Goal: Navigation & Orientation: Find specific page/section

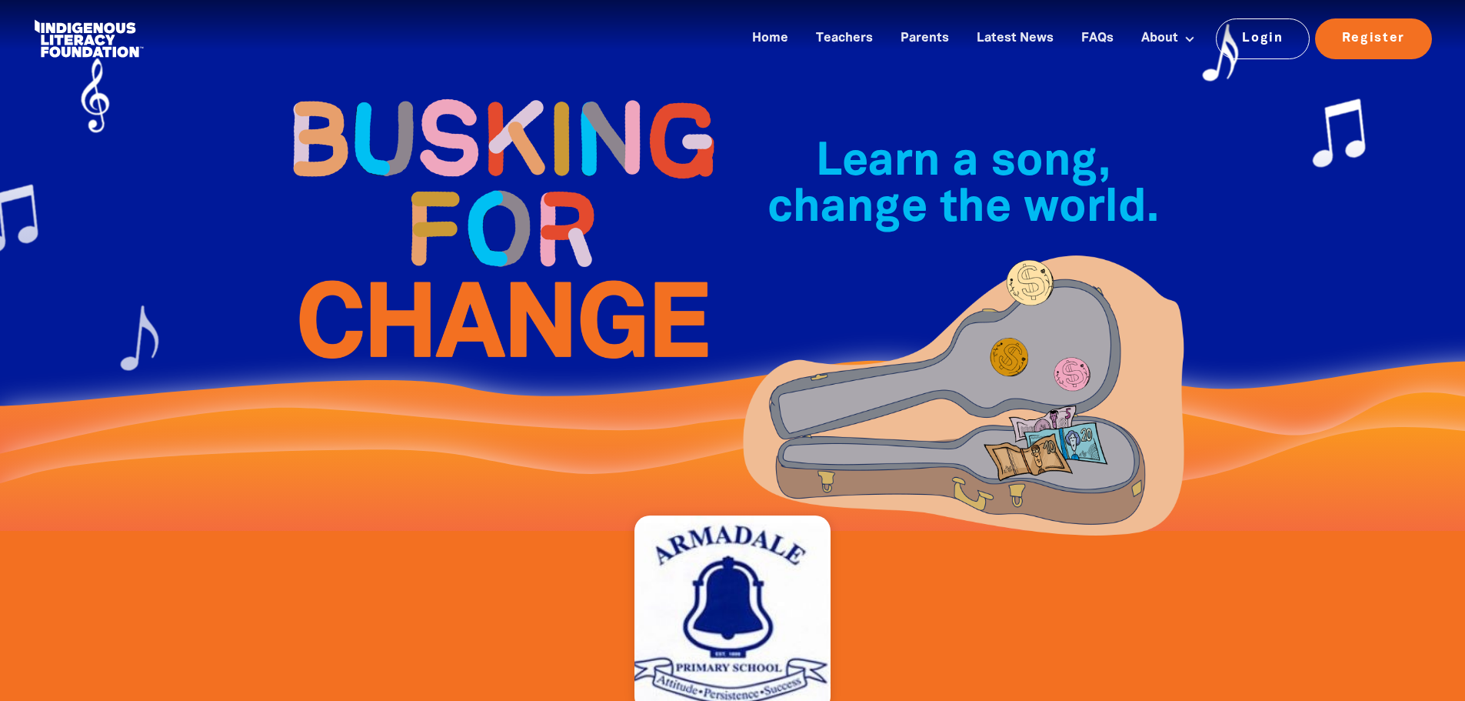
click at [125, 50] on link at bounding box center [88, 38] width 115 height 47
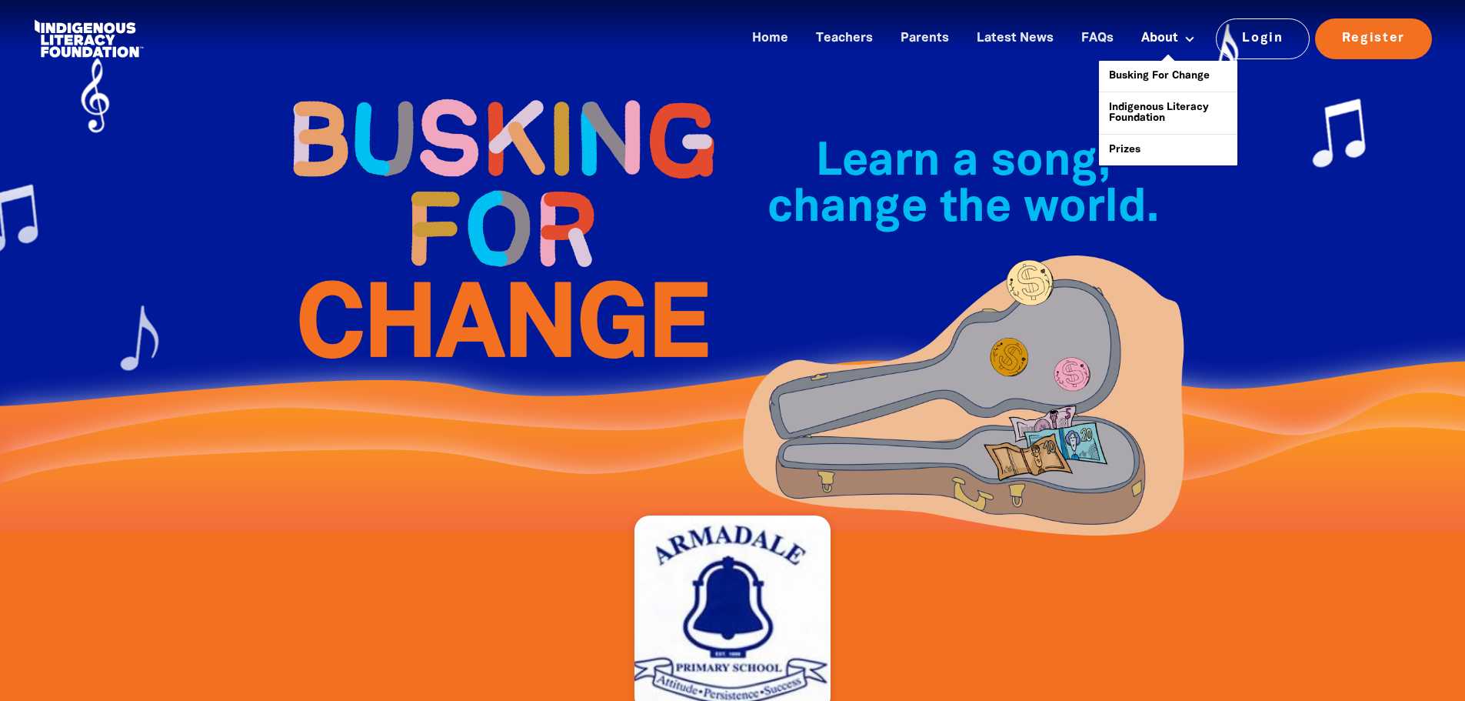
click at [1177, 44] on link "About" at bounding box center [1168, 38] width 72 height 25
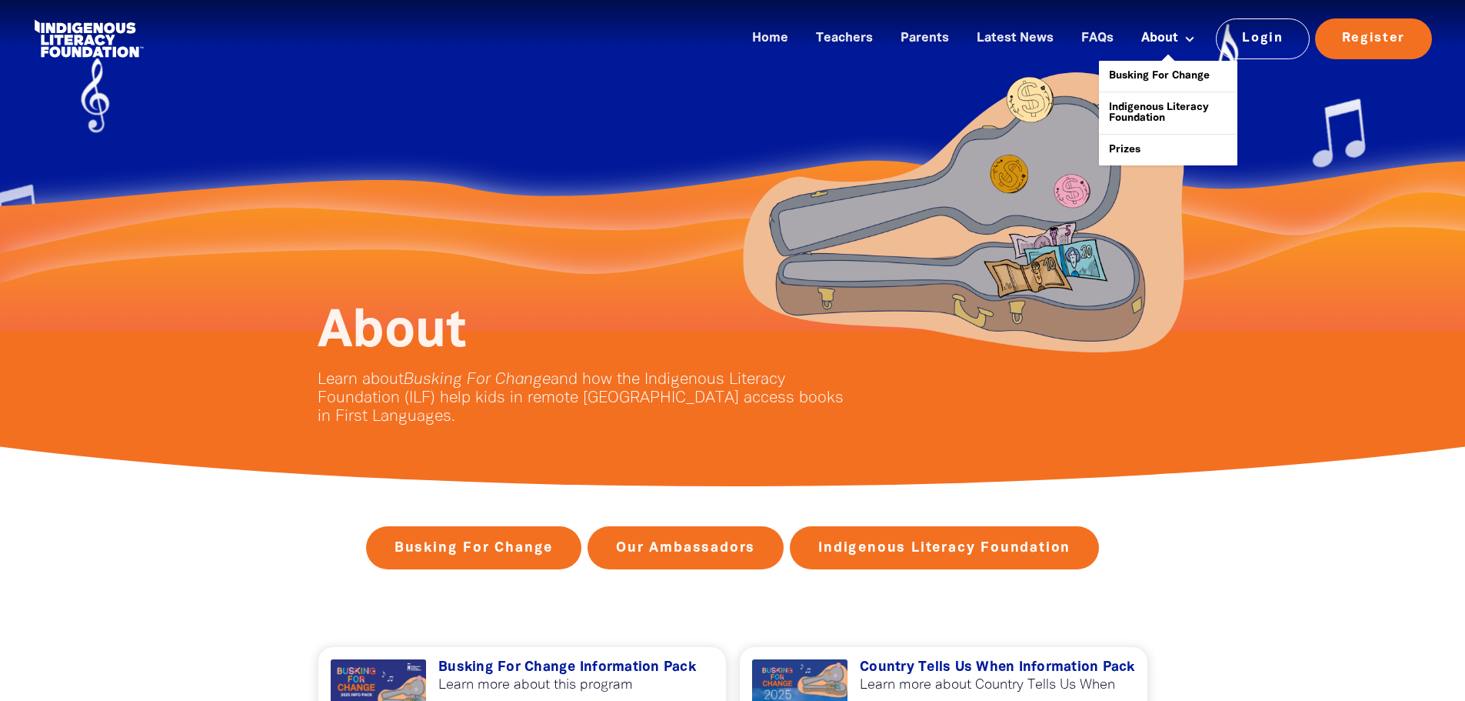
click at [1159, 36] on link "About" at bounding box center [1168, 38] width 72 height 25
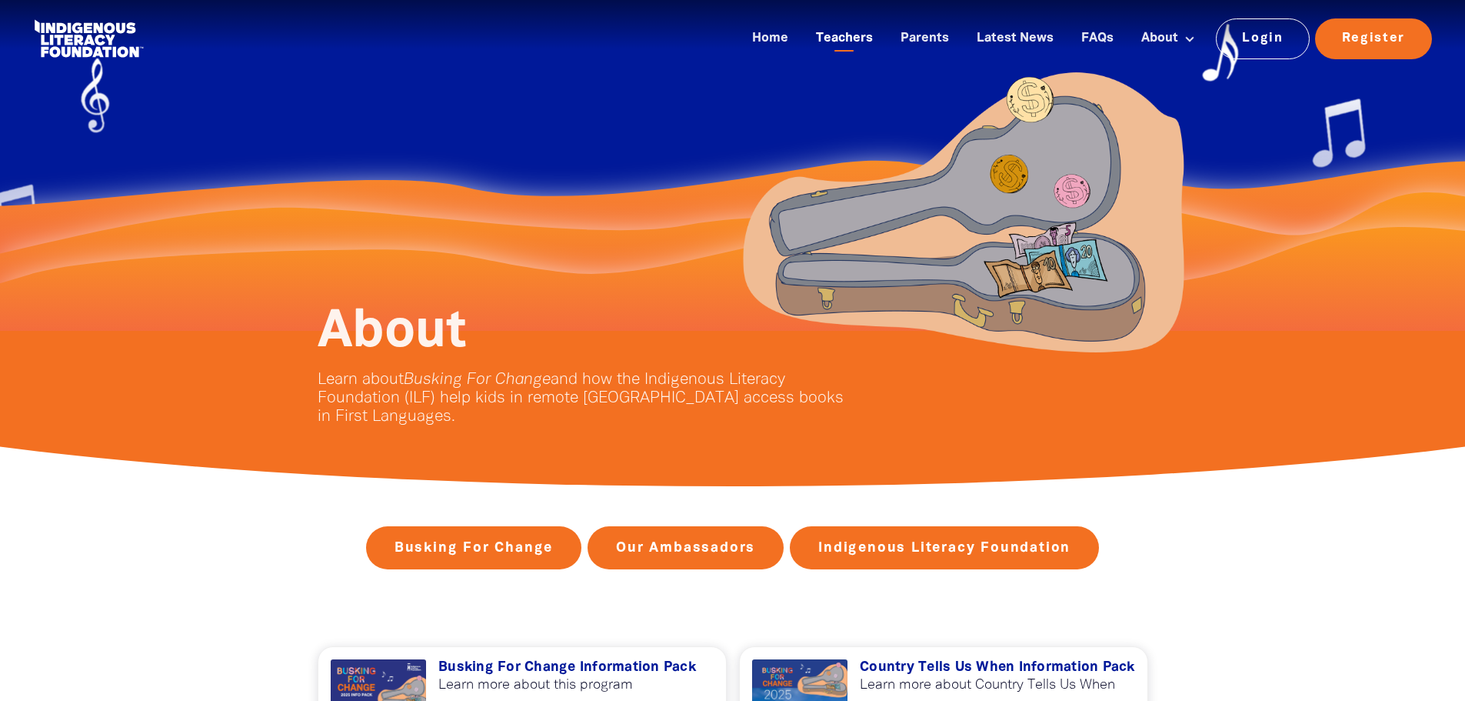
click at [835, 40] on link "Teachers" at bounding box center [844, 38] width 75 height 25
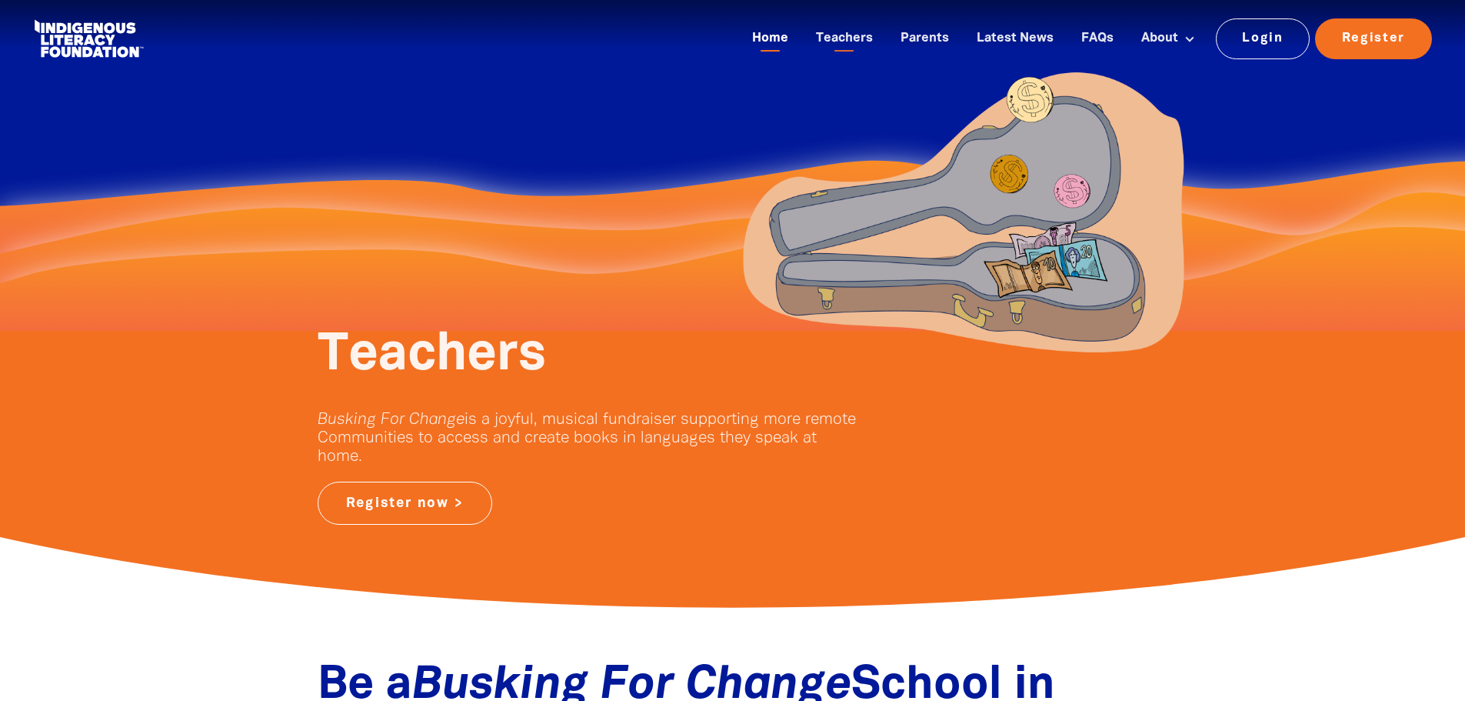
click at [779, 40] on link "Home" at bounding box center [770, 38] width 55 height 25
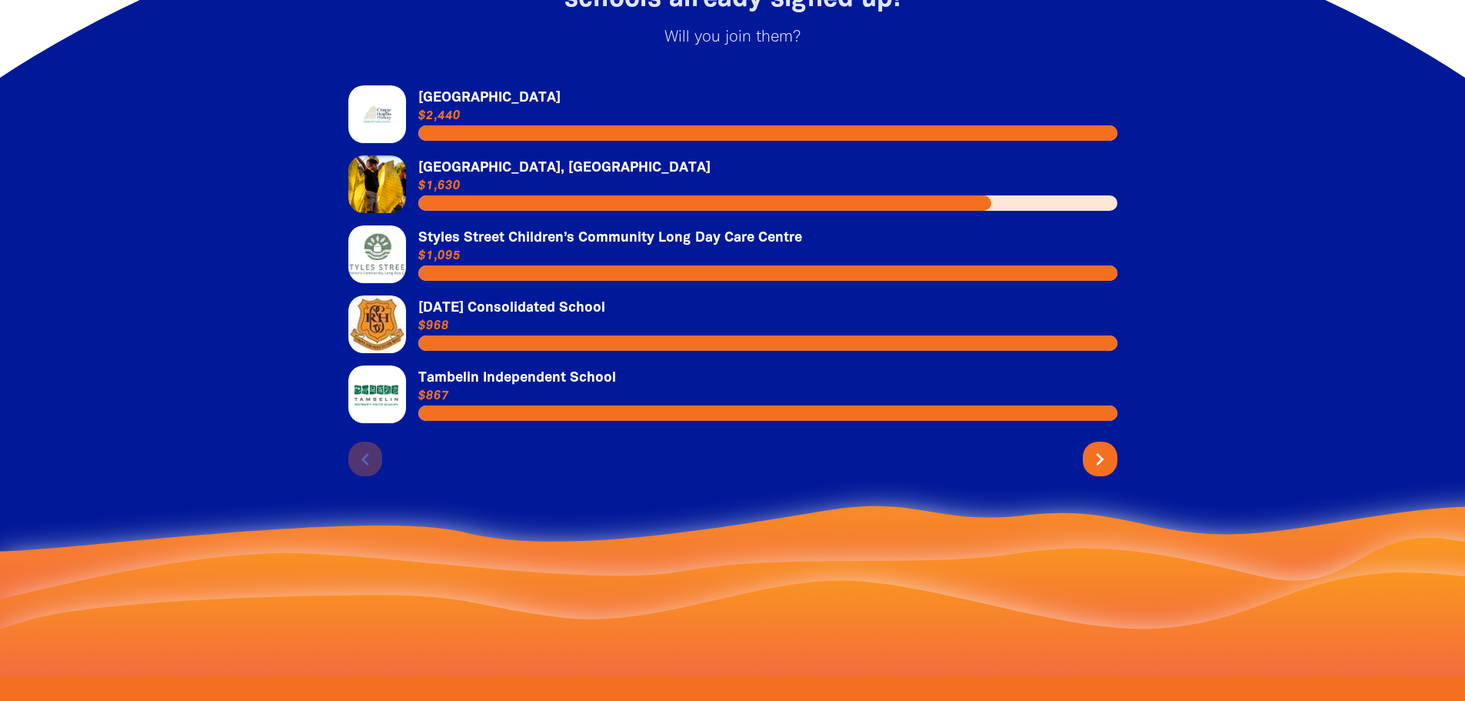
scroll to position [3230, 0]
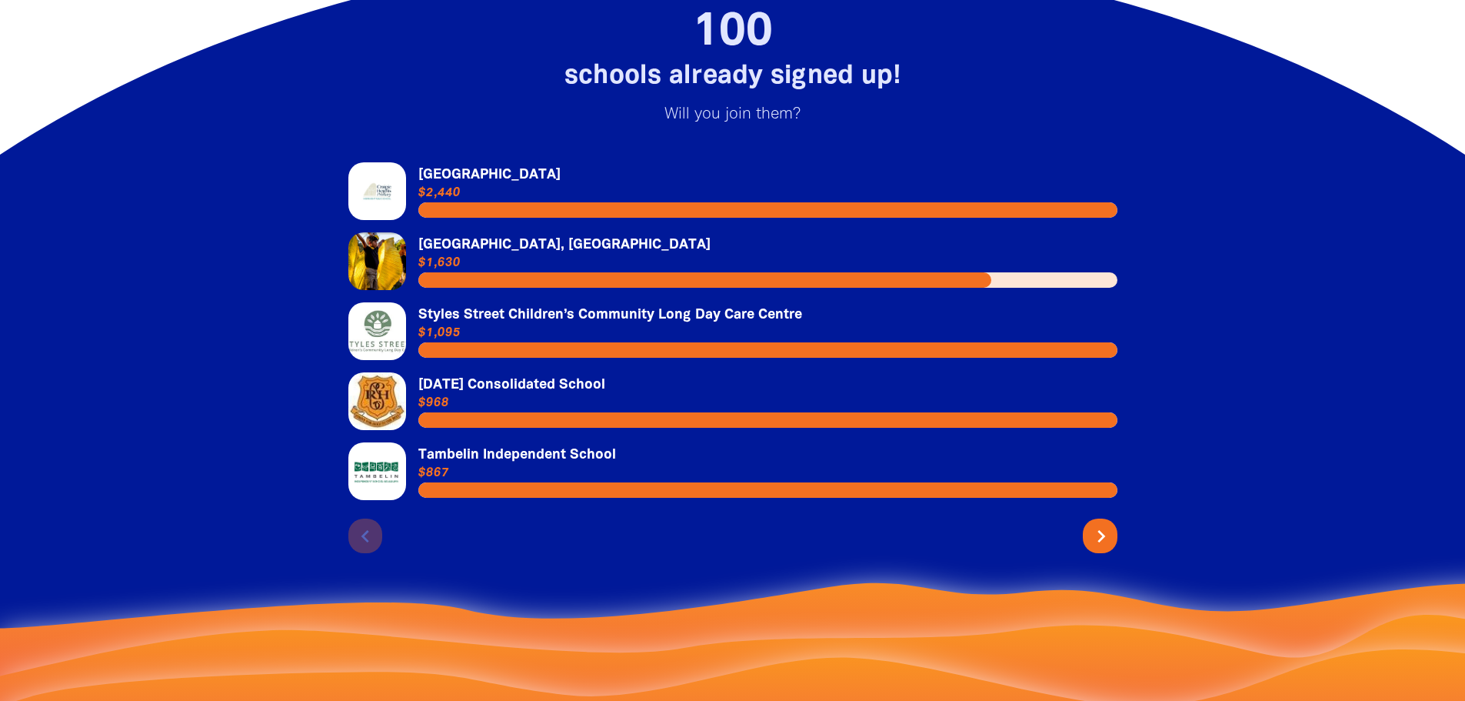
click at [1092, 548] on icon "chevron_right" at bounding box center [1101, 536] width 25 height 25
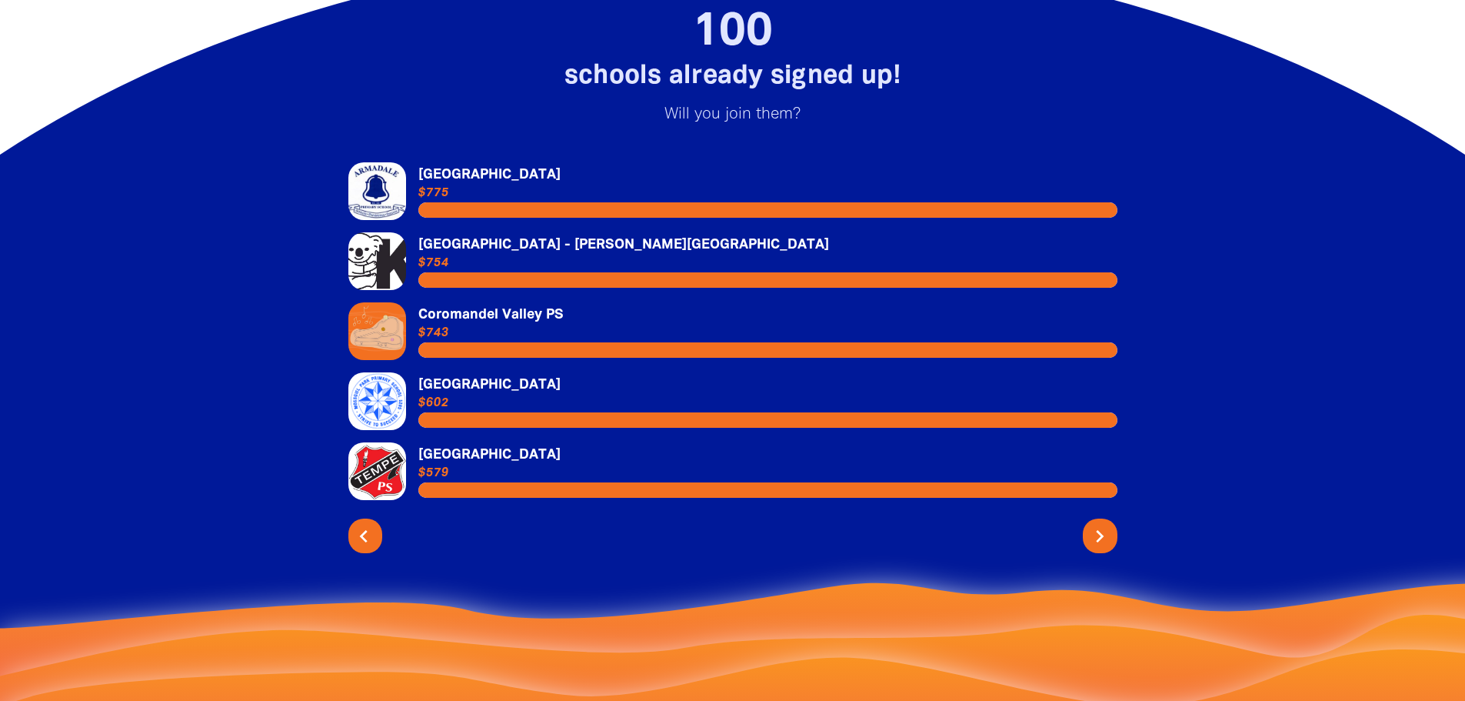
click at [355, 548] on icon "chevron_left" at bounding box center [364, 536] width 25 height 25
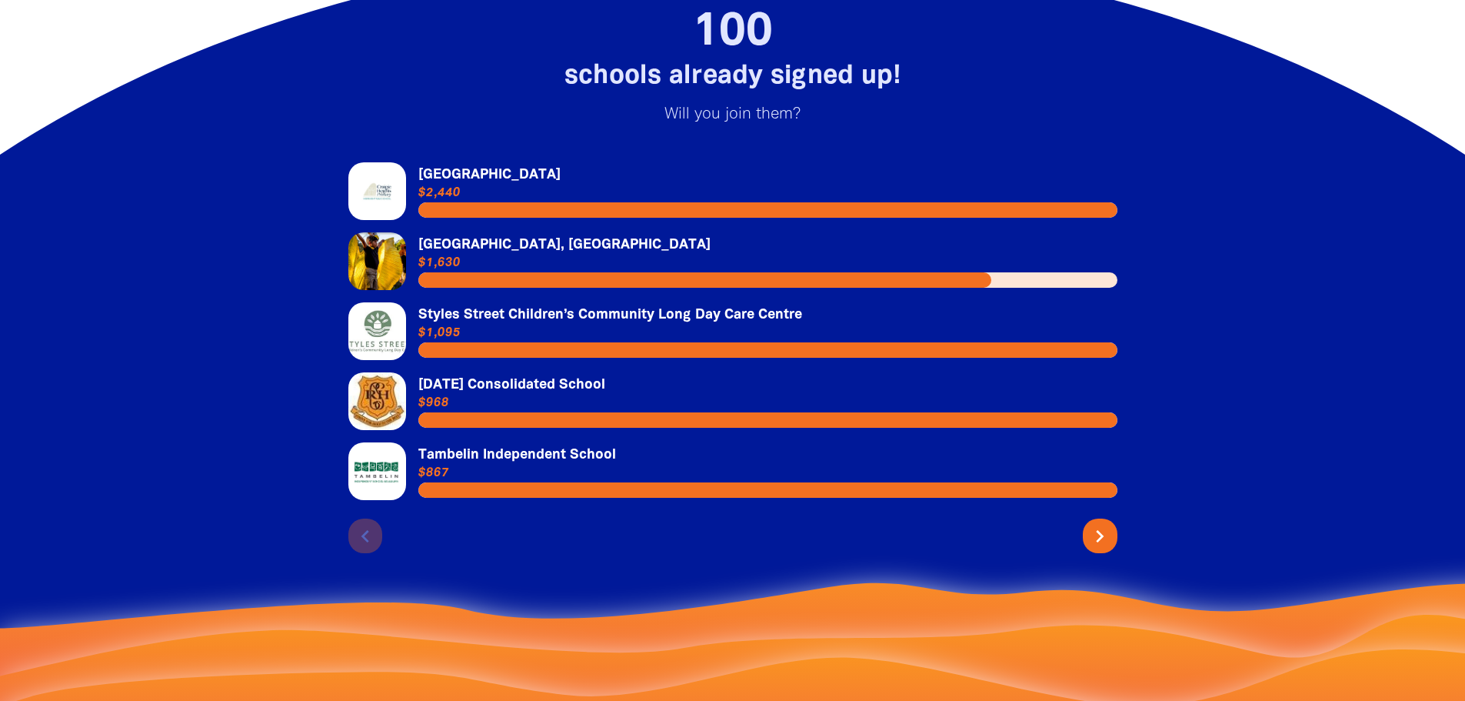
drag, startPoint x: 1128, startPoint y: 580, endPoint x: 1119, endPoint y: 572, distance: 11.4
click at [1119, 572] on div "Link to [GEOGRAPHIC_DATA] [GEOGRAPHIC_DATA] $2,440 Link to [GEOGRAPHIC_DATA], […" at bounding box center [733, 358] width 831 height 452
click at [1111, 548] on icon "chevron_right" at bounding box center [1101, 536] width 25 height 25
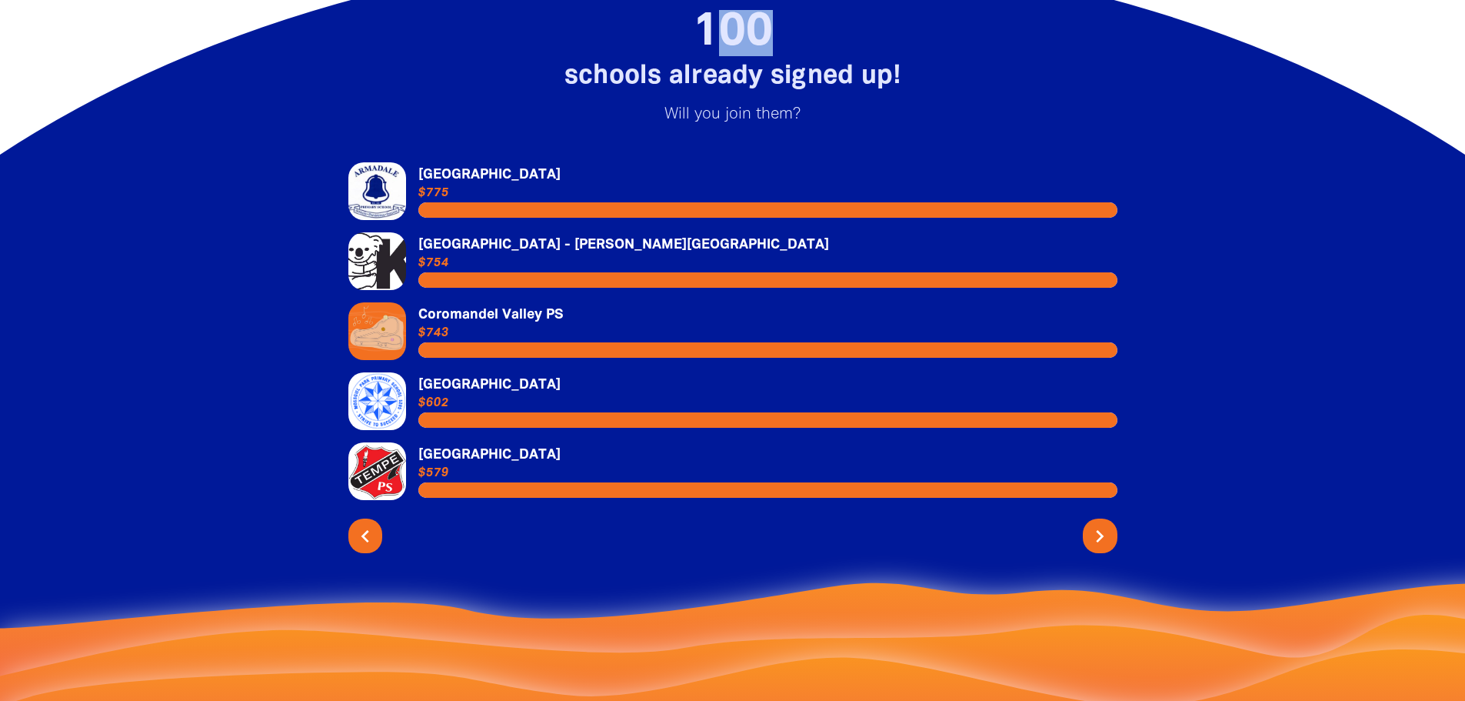
drag, startPoint x: 712, startPoint y: 39, endPoint x: 775, endPoint y: 38, distance: 63.1
click at [775, 38] on h2 "100" at bounding box center [733, 33] width 831 height 46
click at [355, 531] on div "chevron_left chevron_right" at bounding box center [732, 532] width 769 height 41
click at [358, 535] on div "chevron_left chevron_right" at bounding box center [732, 532] width 769 height 41
click at [375, 525] on div "Link to [GEOGRAPHIC_DATA] [GEOGRAPHIC_DATA] $775 Link to [GEOGRAPHIC_DATA] - [P…" at bounding box center [732, 357] width 769 height 391
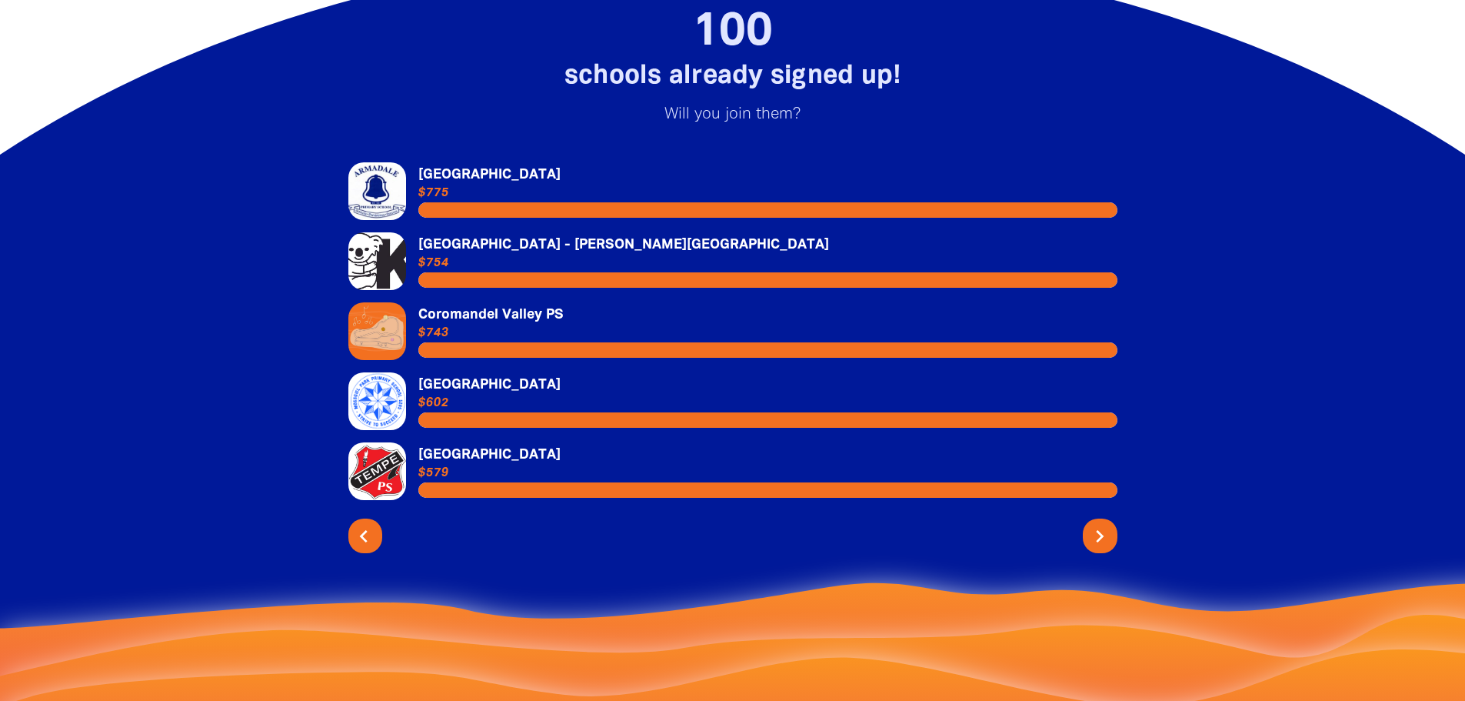
click at [370, 548] on icon "chevron_left" at bounding box center [364, 536] width 25 height 25
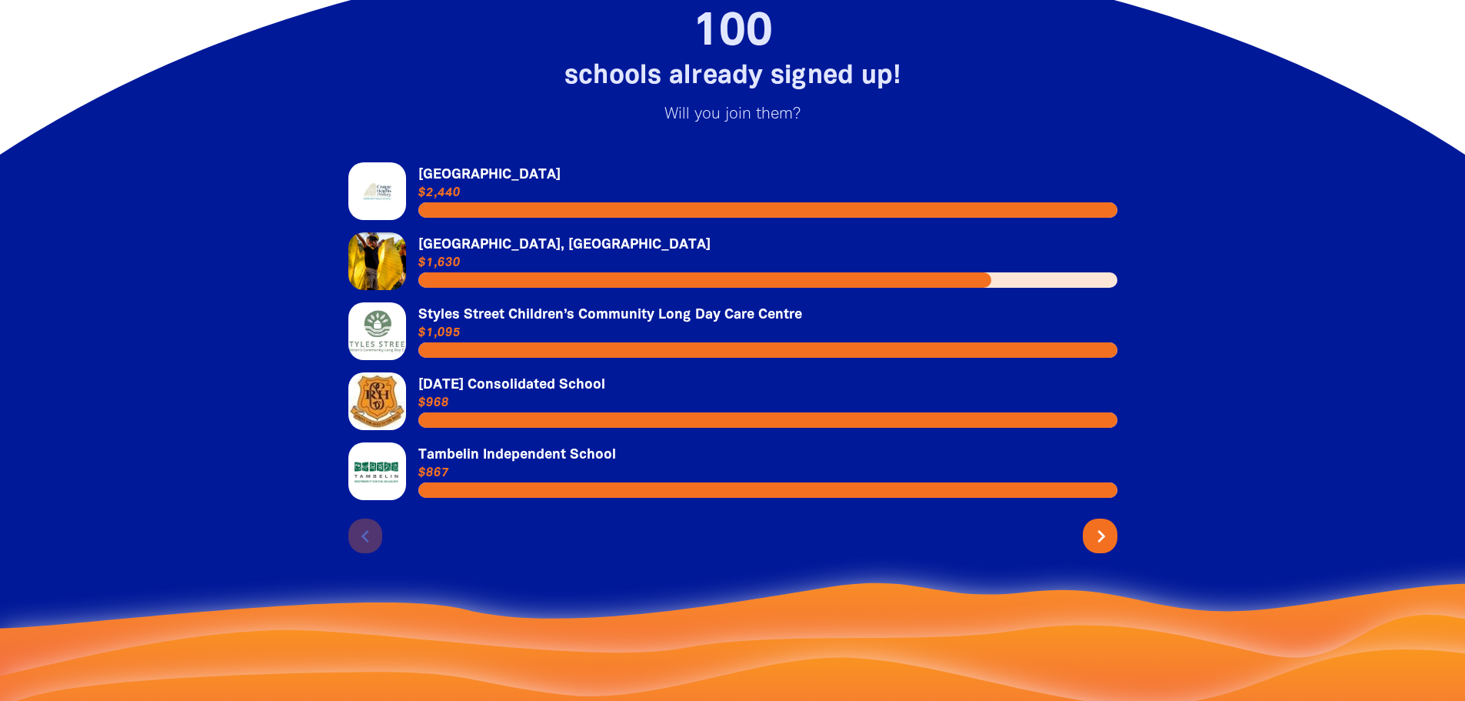
click at [1096, 548] on icon "chevron_right" at bounding box center [1101, 536] width 25 height 25
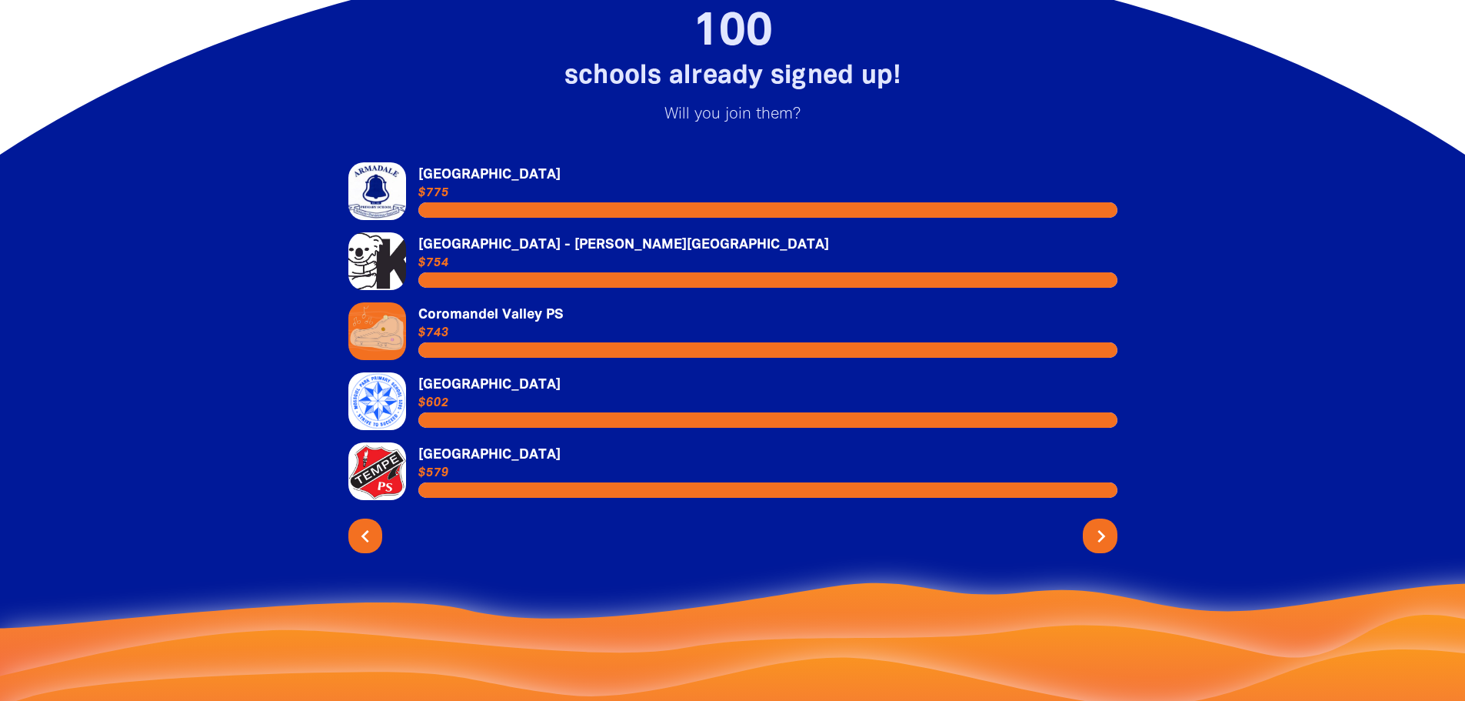
click at [1096, 548] on icon "chevron_right" at bounding box center [1101, 536] width 25 height 25
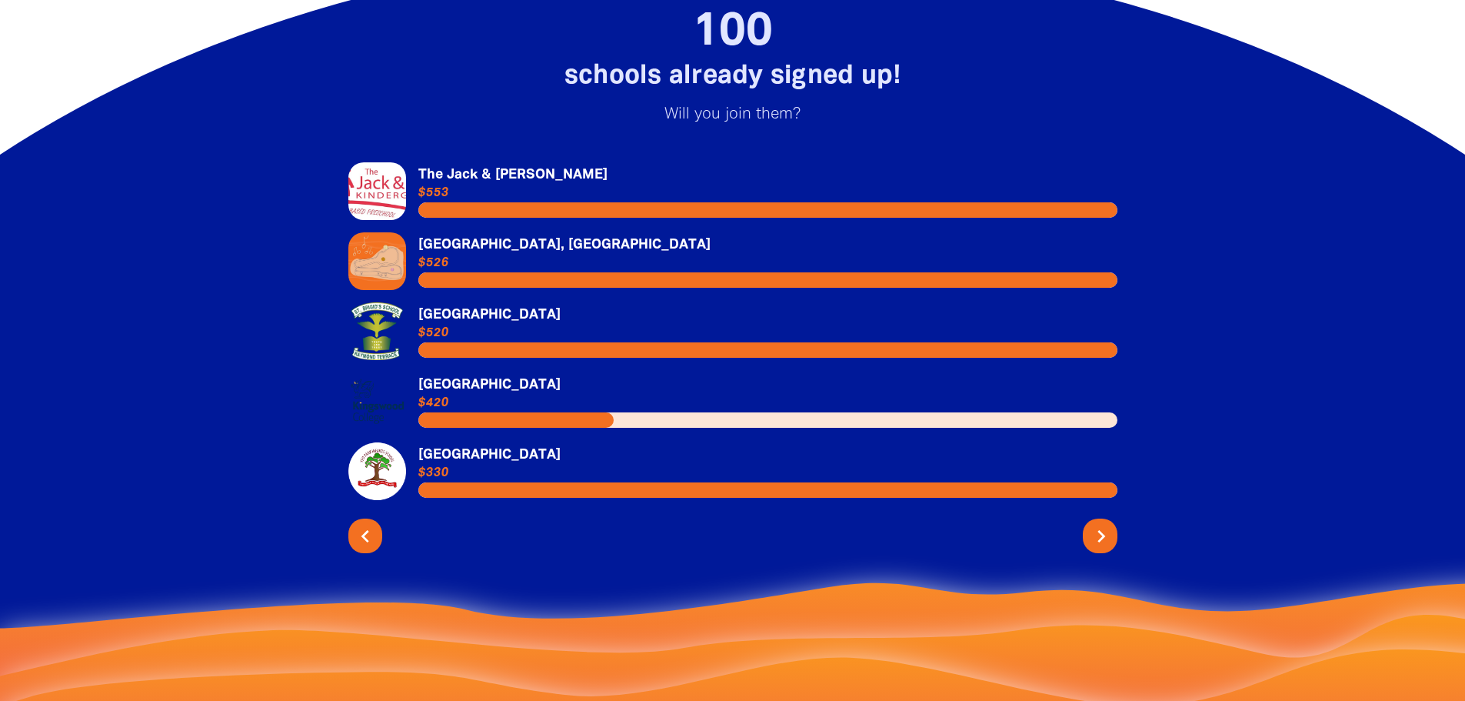
click at [1096, 548] on icon "chevron_right" at bounding box center [1101, 536] width 25 height 25
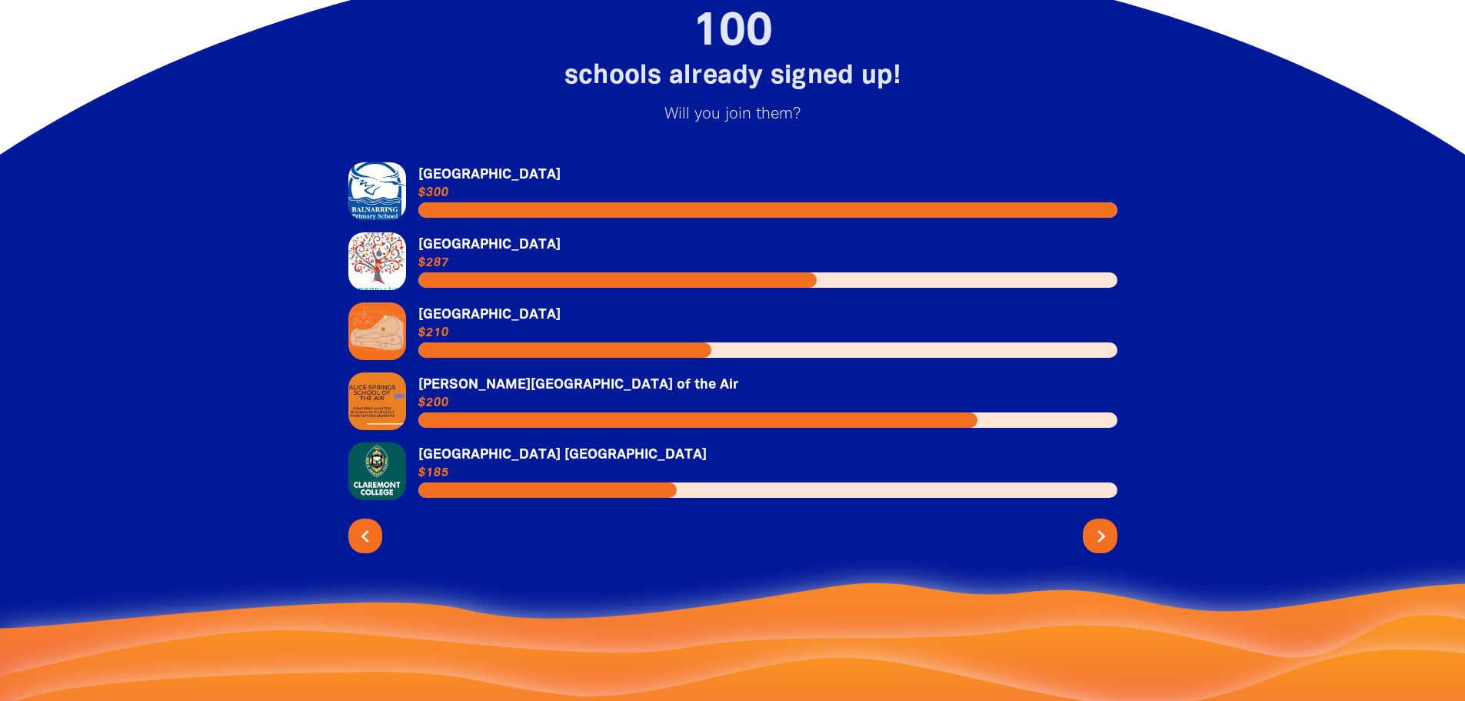
click at [1096, 548] on icon "chevron_right" at bounding box center [1101, 536] width 25 height 25
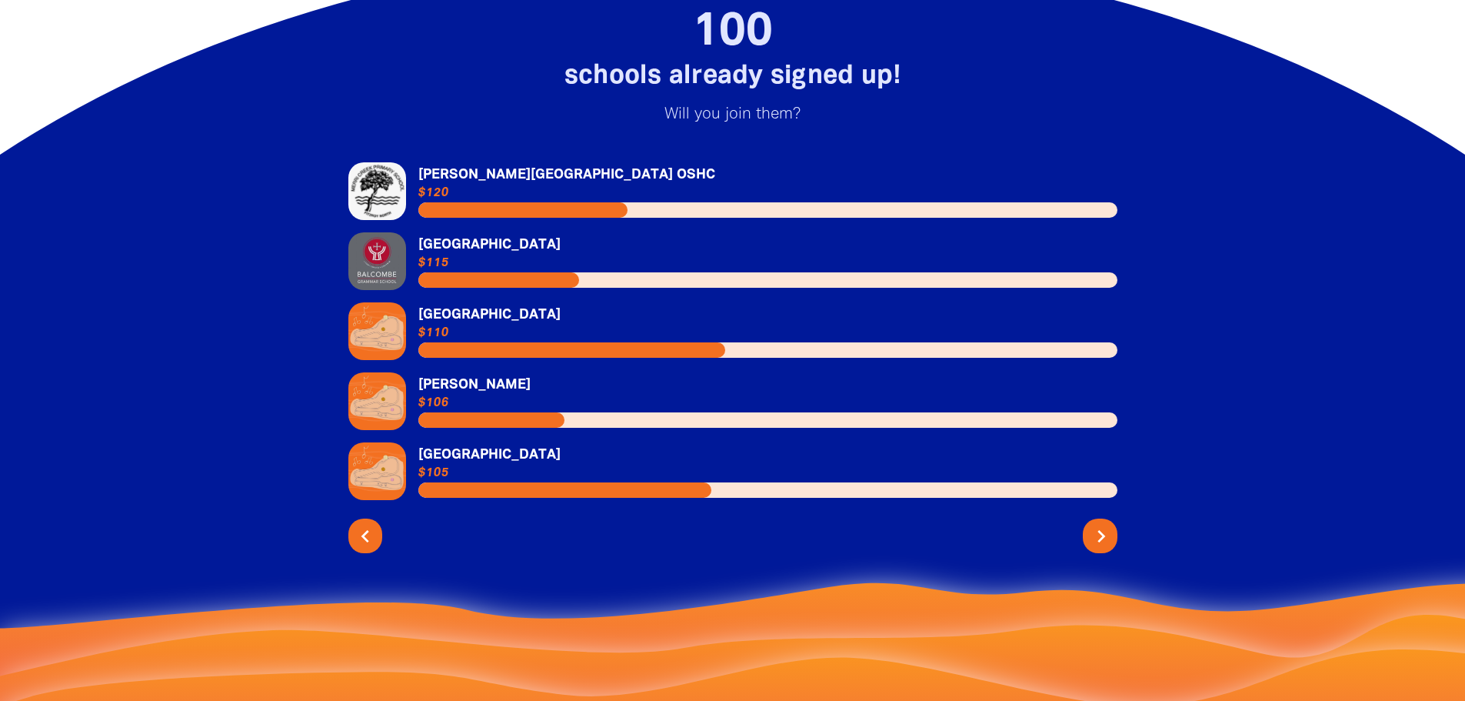
click at [1097, 548] on icon "chevron_right" at bounding box center [1101, 536] width 25 height 25
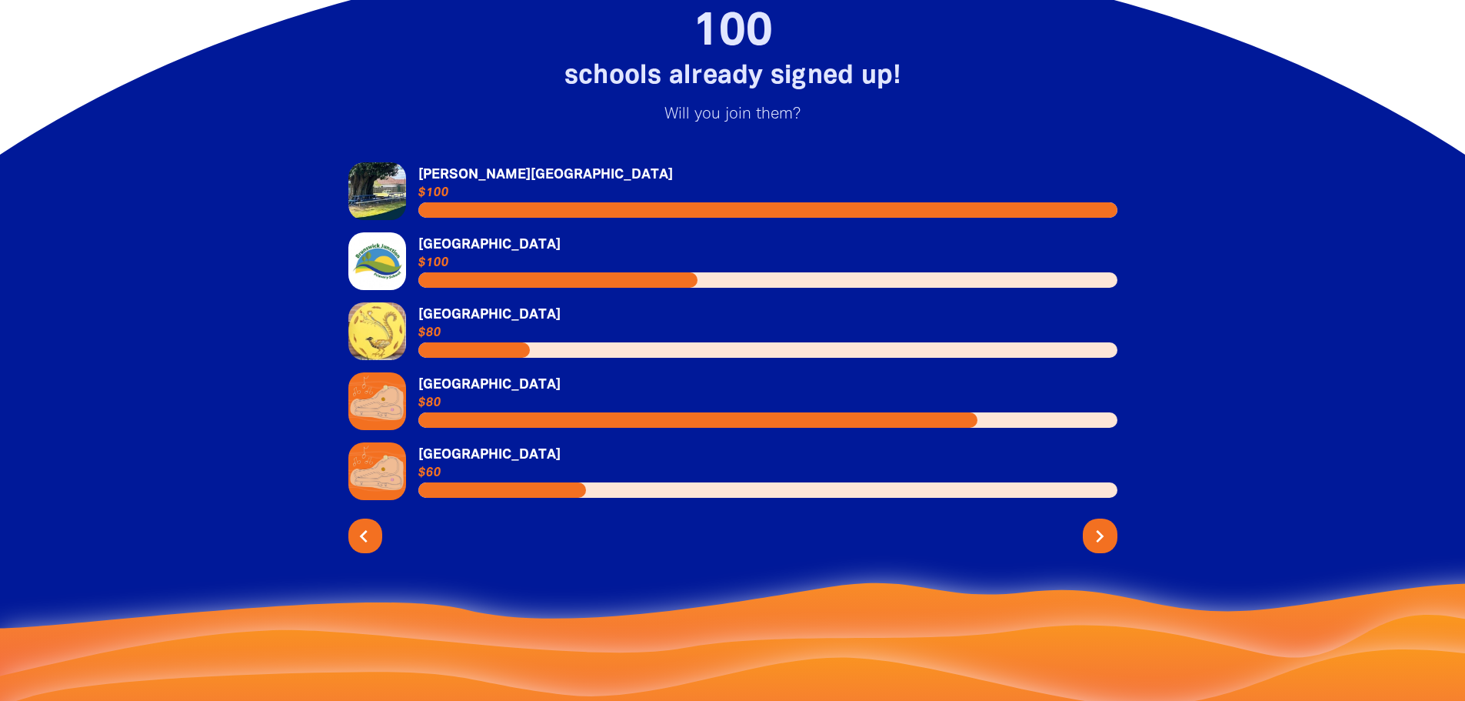
click at [366, 548] on icon "chevron_left" at bounding box center [364, 536] width 25 height 25
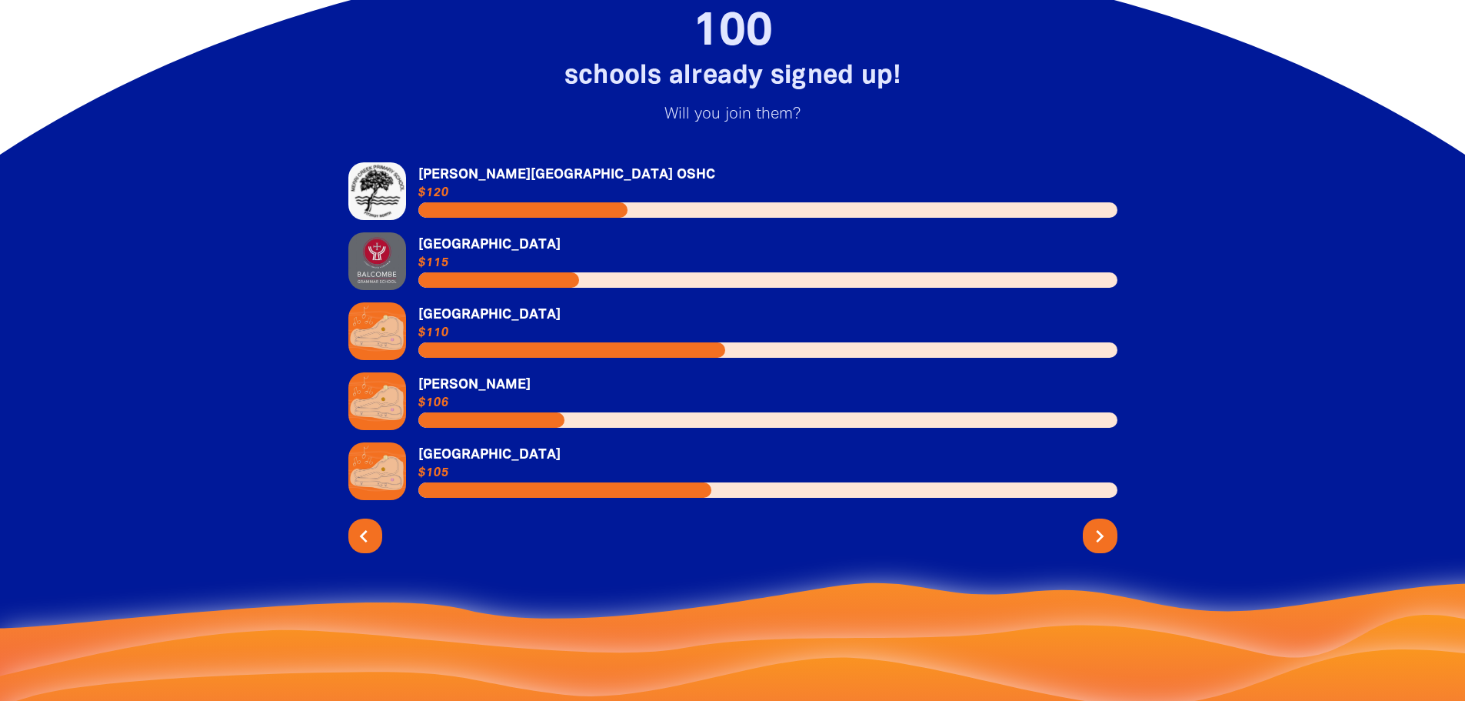
click at [366, 548] on icon "chevron_left" at bounding box center [364, 536] width 25 height 25
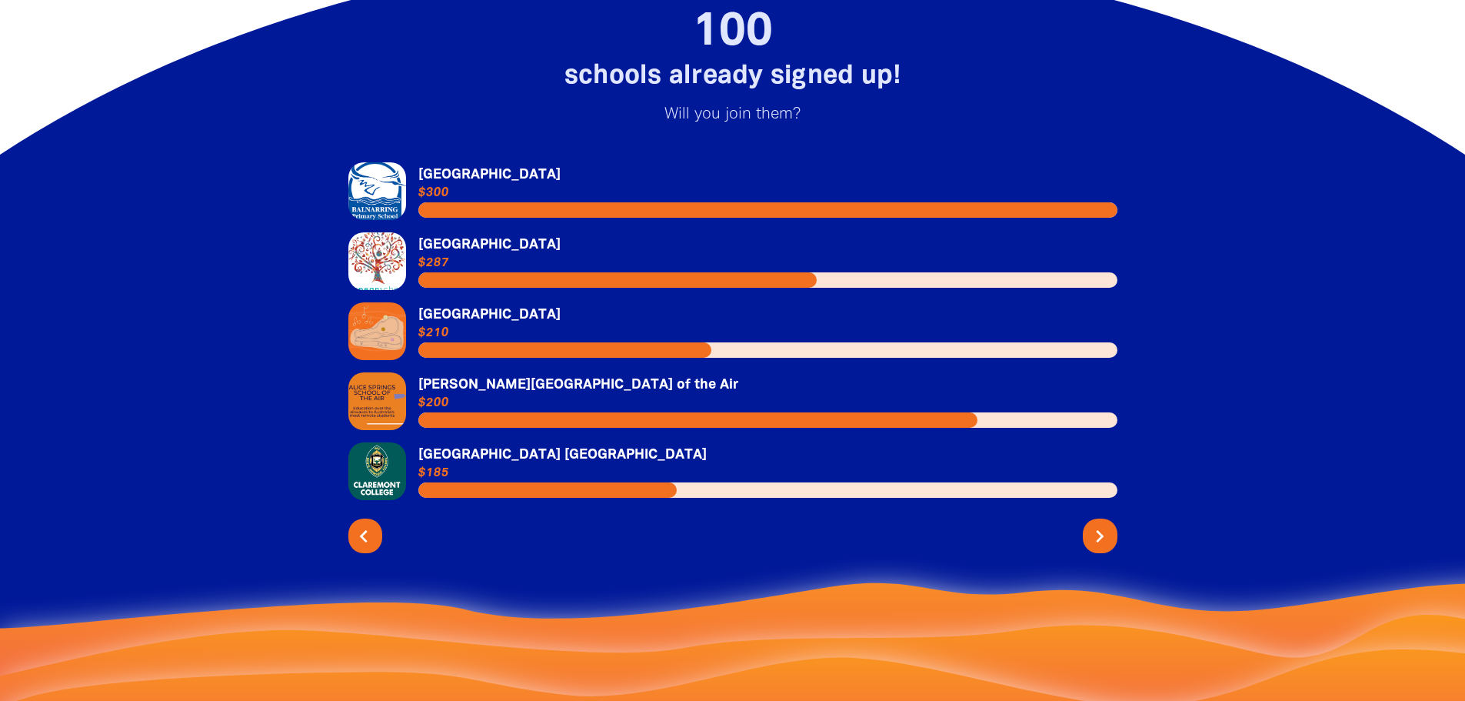
click at [366, 548] on icon "chevron_left" at bounding box center [364, 536] width 25 height 25
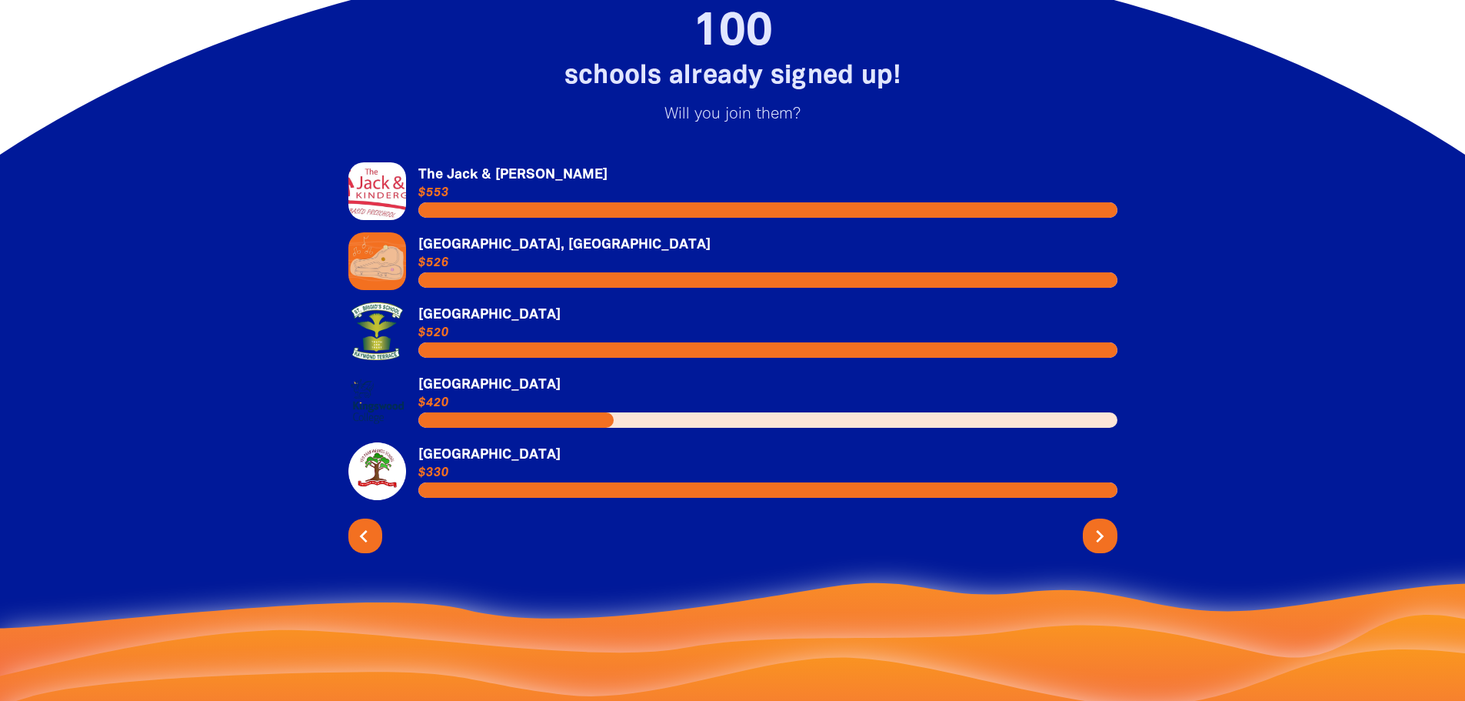
click at [366, 548] on icon "chevron_left" at bounding box center [364, 536] width 25 height 25
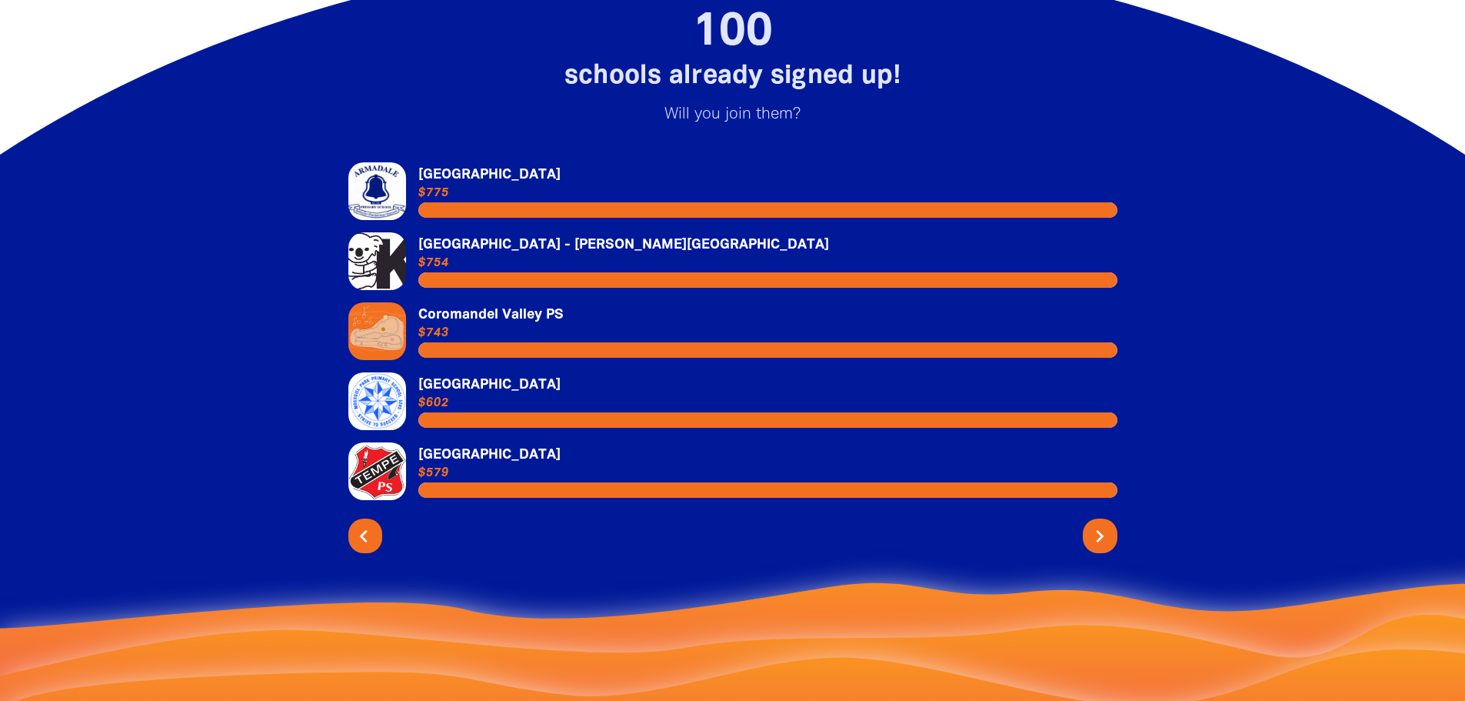
click at [366, 548] on icon "chevron_left" at bounding box center [364, 536] width 25 height 25
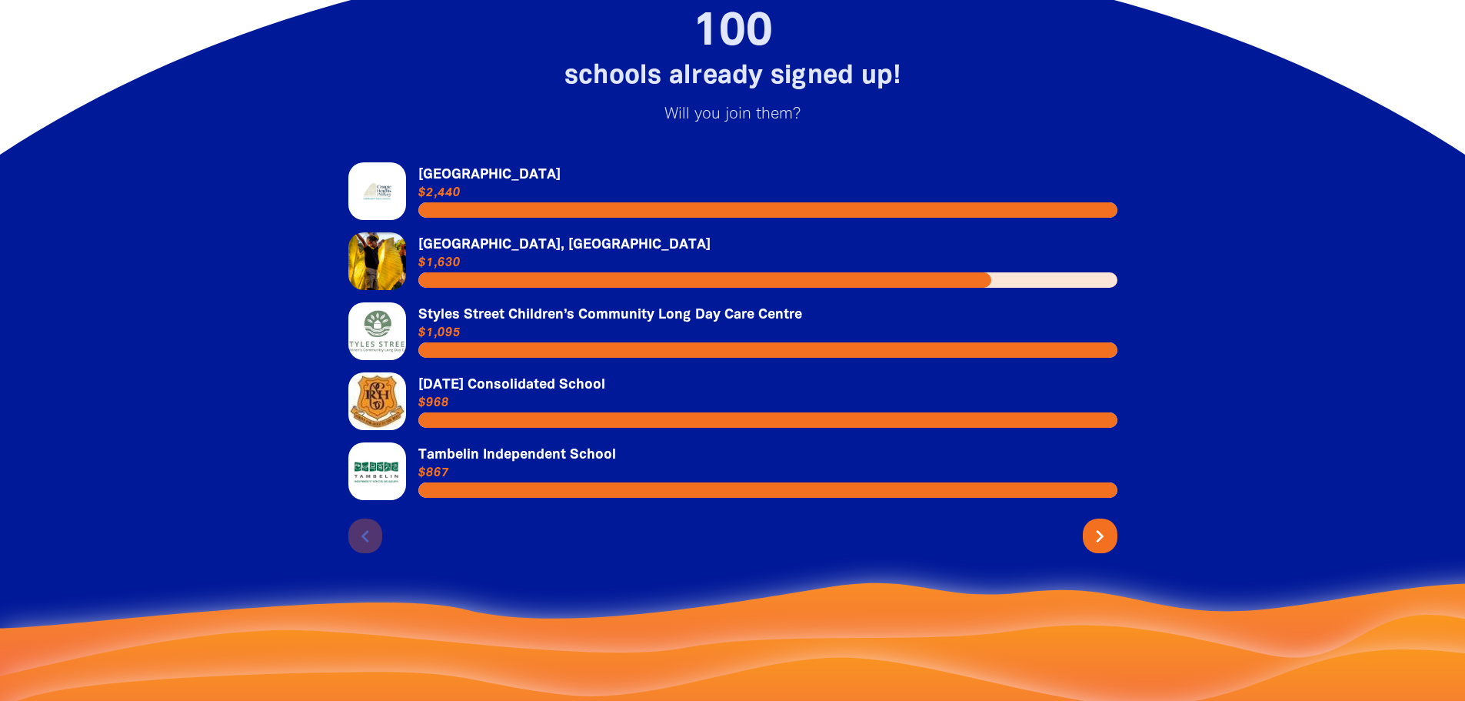
scroll to position [3692, 0]
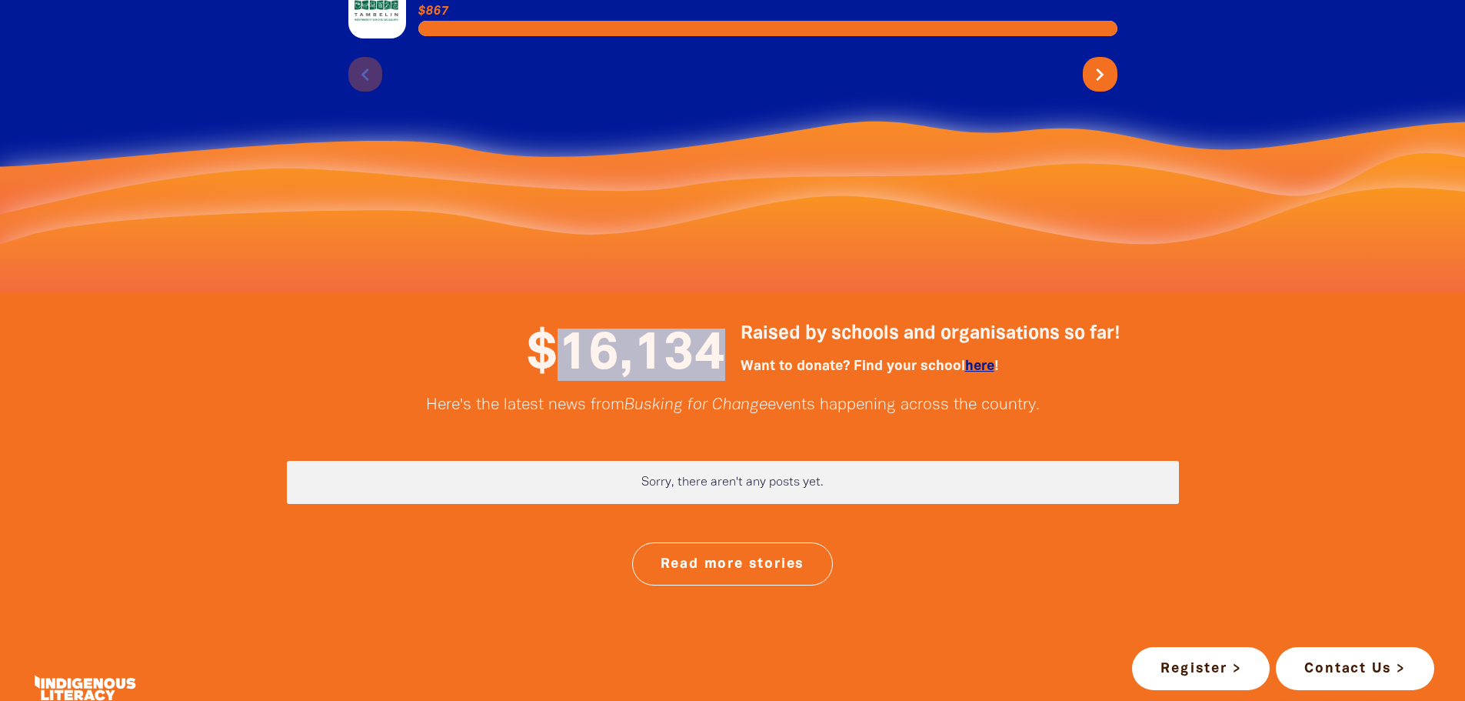
drag, startPoint x: 568, startPoint y: 385, endPoint x: 721, endPoint y: 384, distance: 153.1
click at [721, 378] on span "$16,134" at bounding box center [626, 355] width 198 height 48
click at [1171, 376] on h5 "Want to donate? Find your school here !" at bounding box center [960, 367] width 438 height 18
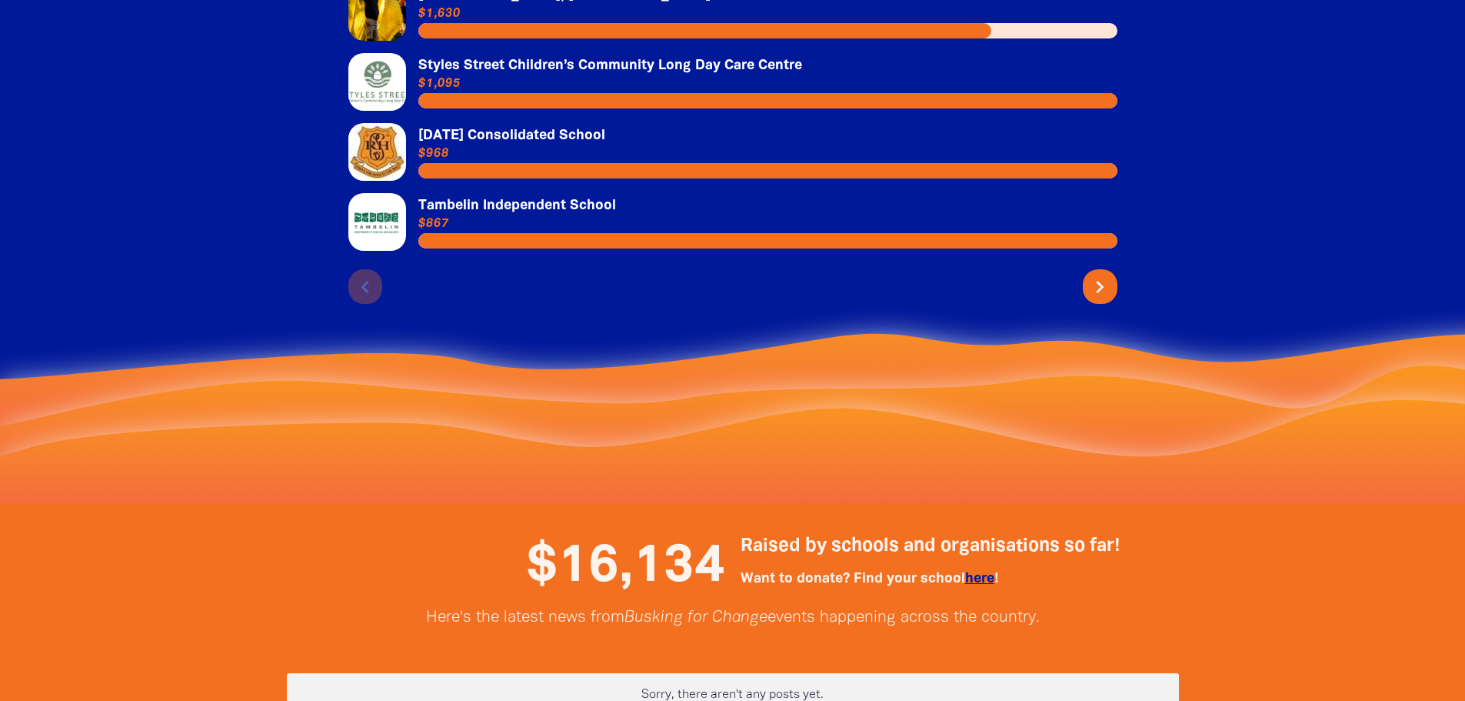
scroll to position [3326, 0]
